Goal: Find specific page/section: Find specific page/section

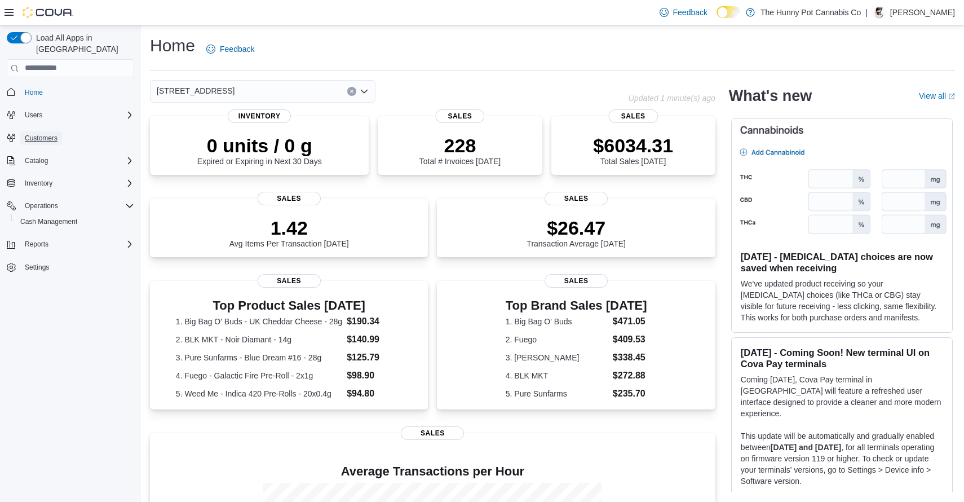
click at [40, 134] on span "Customers" at bounding box center [41, 138] width 33 height 9
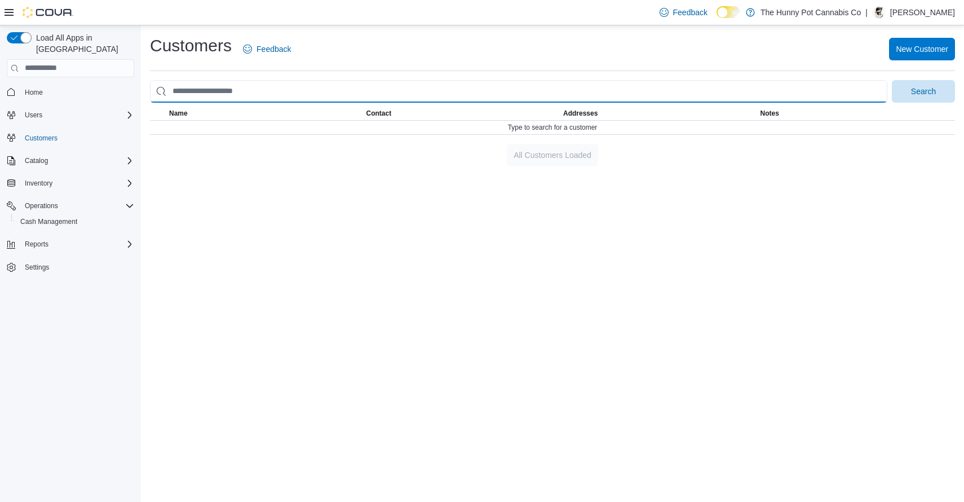
click at [243, 92] on input "search" at bounding box center [519, 91] width 738 height 23
type input "*"
click at [892, 80] on button "Search" at bounding box center [923, 91] width 63 height 23
type input "**********"
click at [892, 80] on button "Search" at bounding box center [923, 91] width 63 height 23
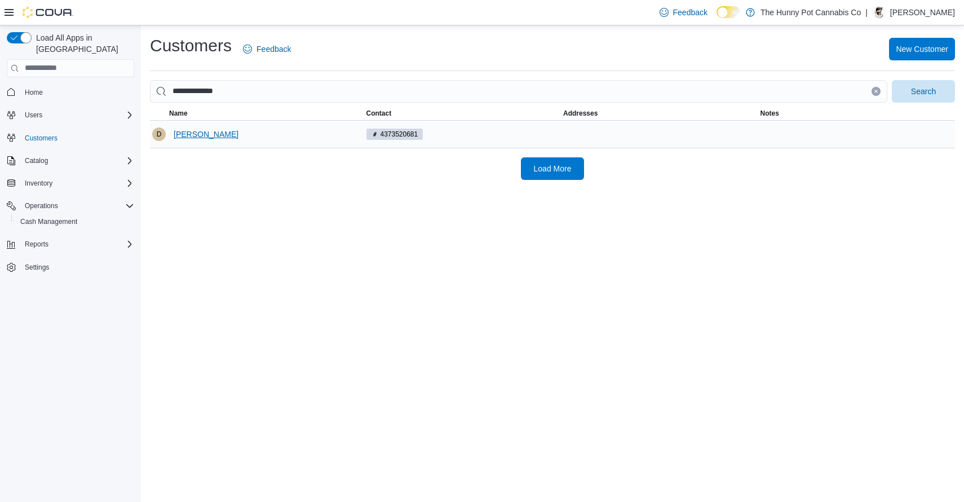
click at [214, 135] on span "[PERSON_NAME]" at bounding box center [206, 134] width 65 height 11
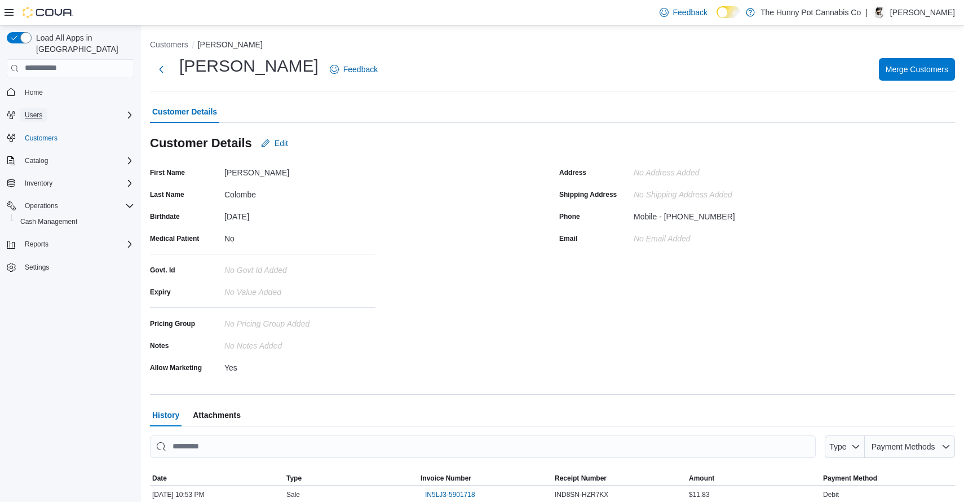
click at [42, 111] on span "Users" at bounding box center [33, 115] width 17 height 9
click at [32, 126] on span "Users" at bounding box center [28, 130] width 17 height 9
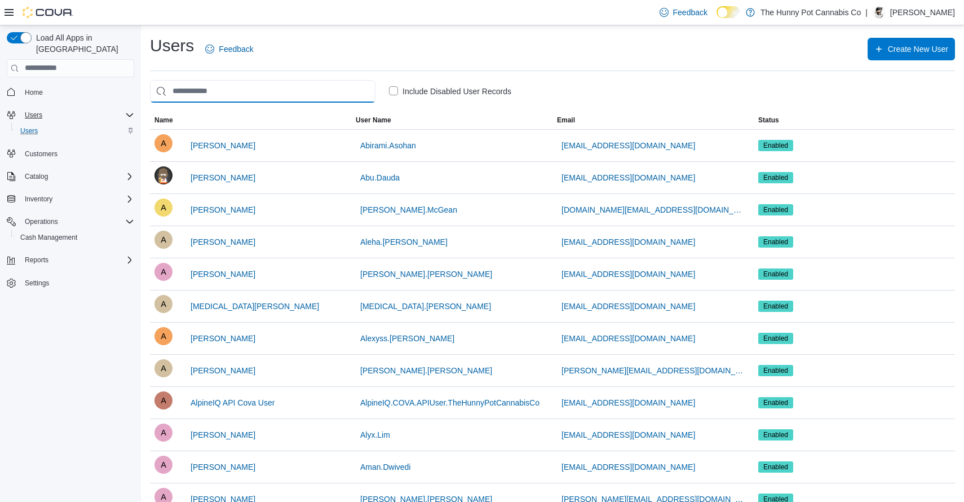
click at [285, 88] on input "search" at bounding box center [263, 91] width 226 height 23
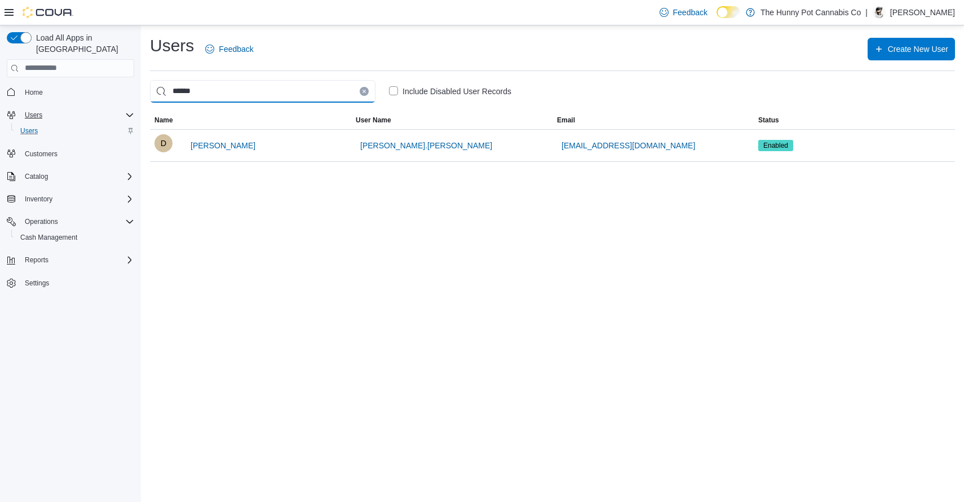
type input "******"
click at [395, 90] on label "Include Disabled User Records" at bounding box center [450, 92] width 122 height 14
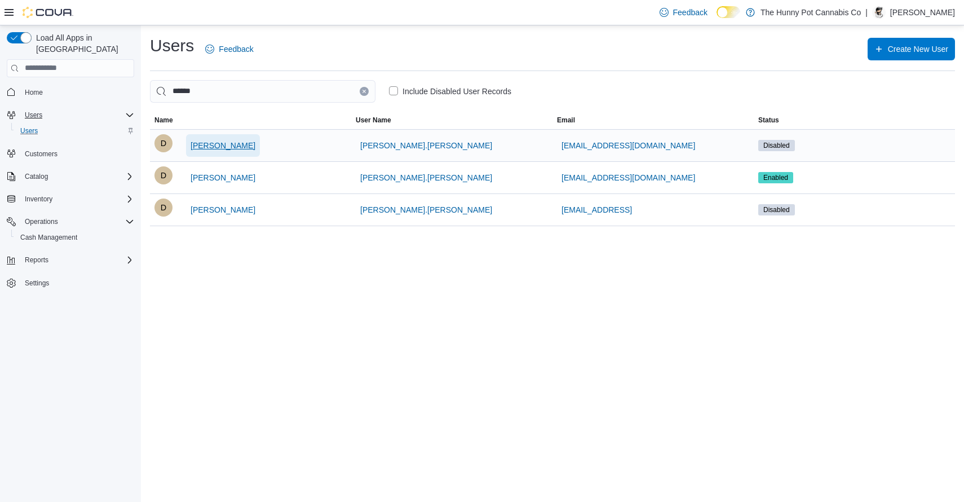
click at [228, 146] on span "[PERSON_NAME]" at bounding box center [223, 145] width 65 height 11
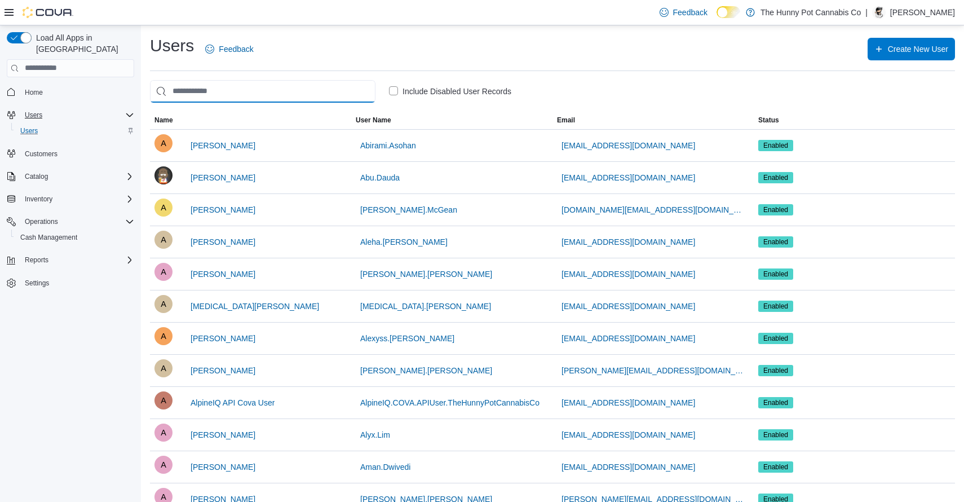
click at [319, 92] on input "search" at bounding box center [263, 91] width 226 height 23
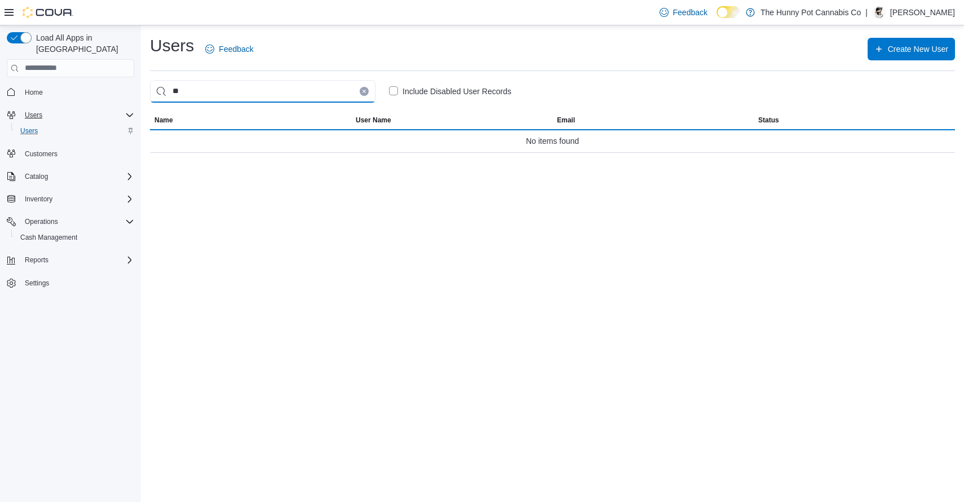
type input "*"
type input "*****"
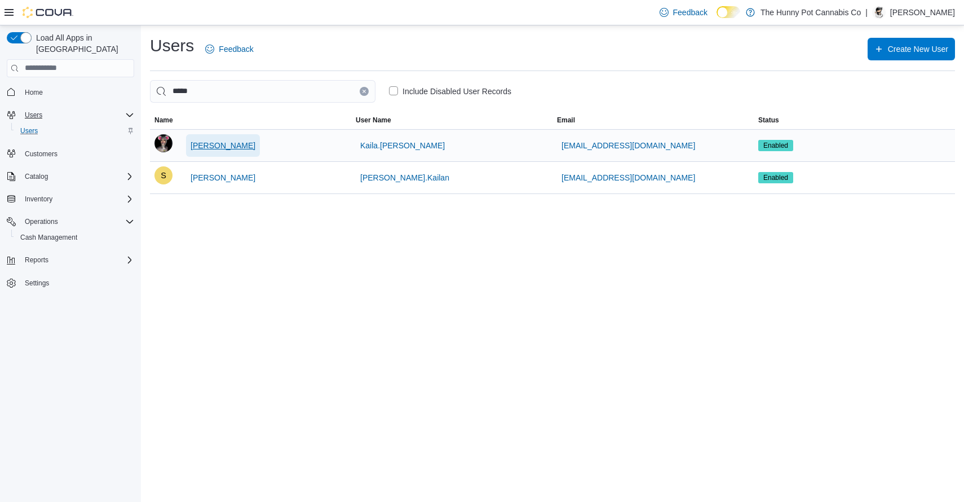
click at [214, 147] on span "[PERSON_NAME]" at bounding box center [223, 145] width 65 height 11
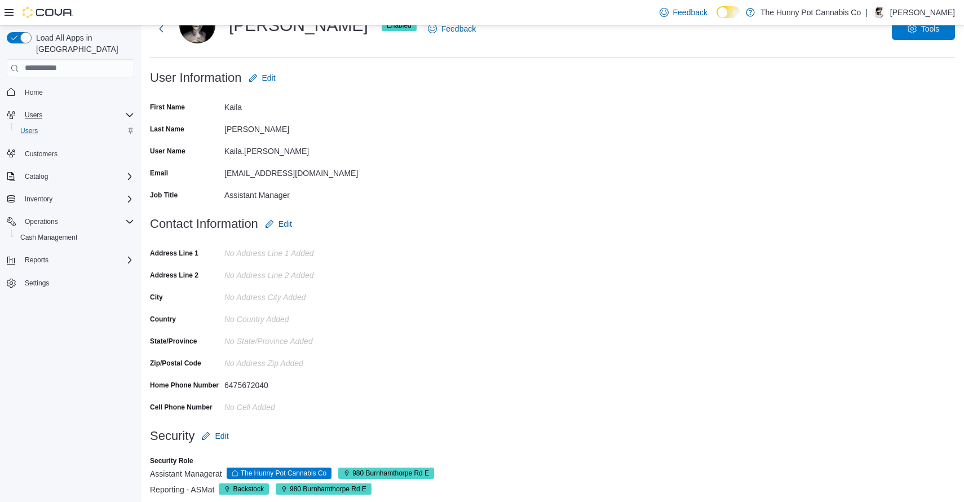
scroll to position [67, 0]
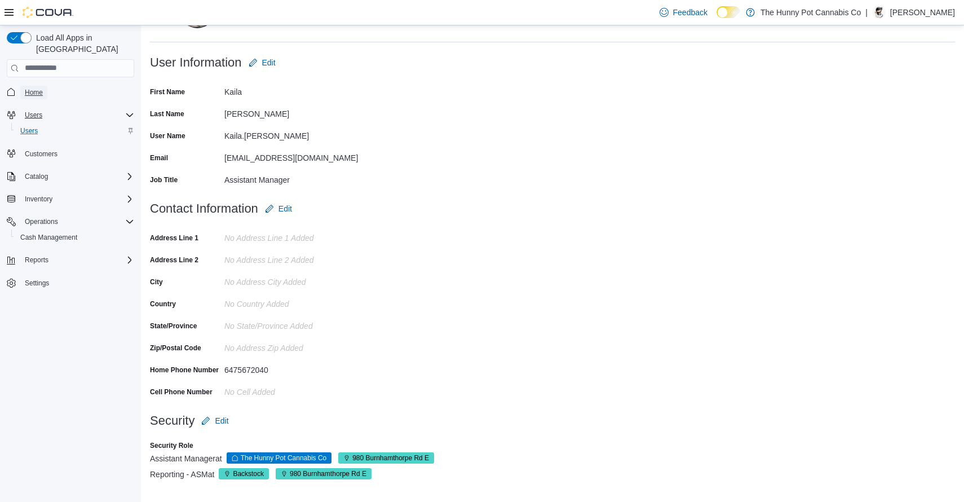
click at [37, 88] on span "Home" at bounding box center [34, 92] width 18 height 9
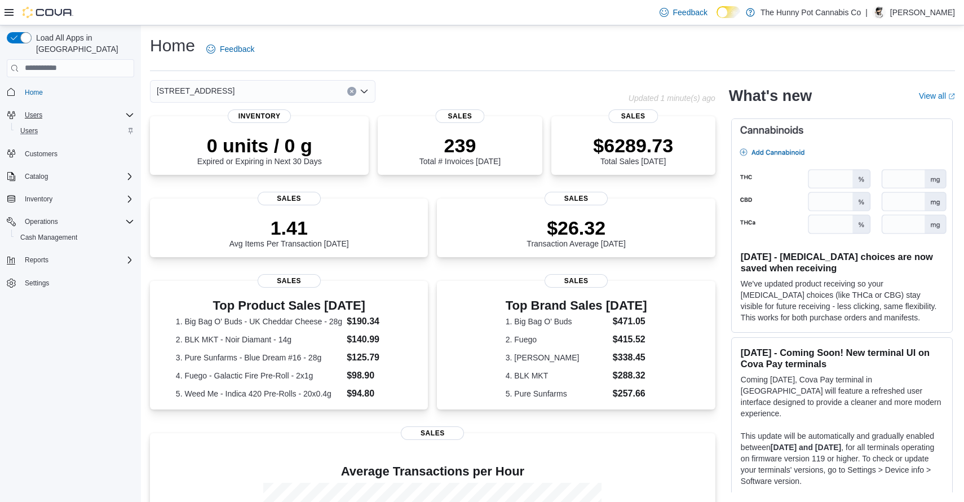
click at [284, 88] on div "[STREET_ADDRESS]" at bounding box center [263, 91] width 226 height 23
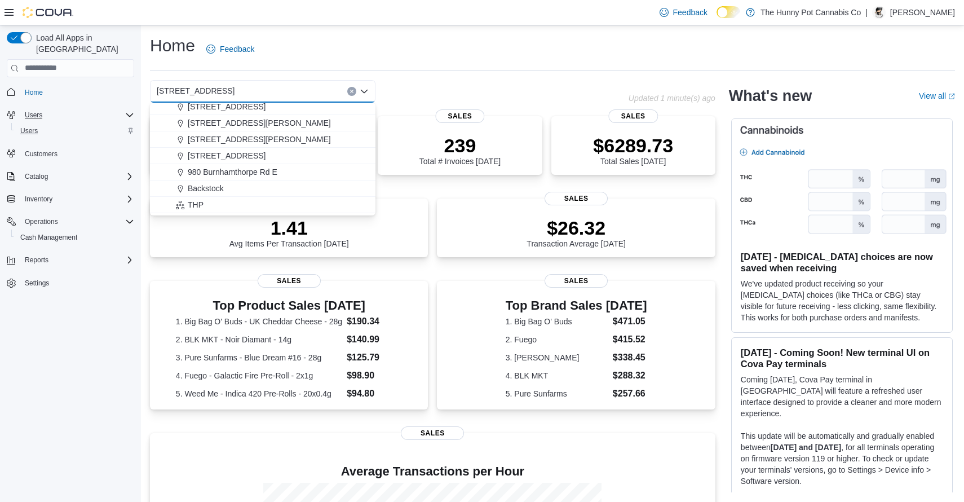
scroll to position [558, 0]
click at [236, 174] on span "980 Burnhamthorpe Rd E" at bounding box center [233, 173] width 90 height 11
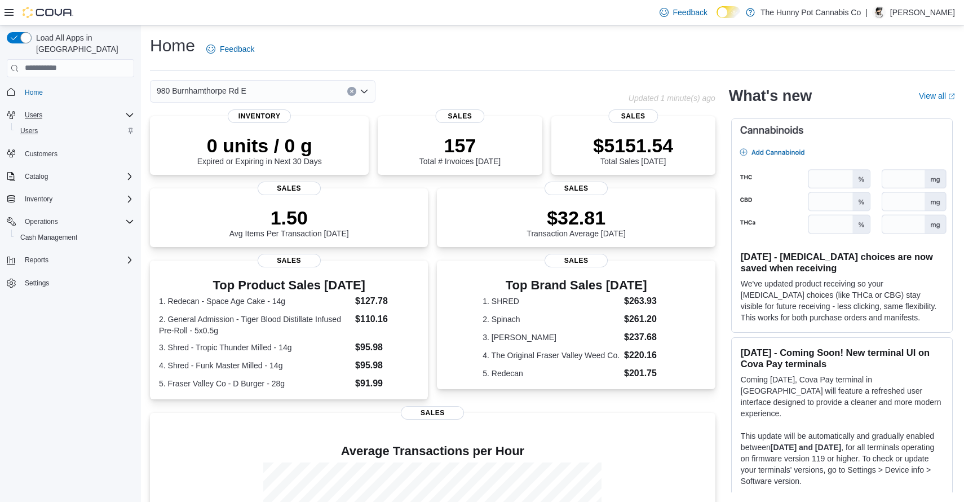
scroll to position [148, 0]
